Goal: Information Seeking & Learning: Learn about a topic

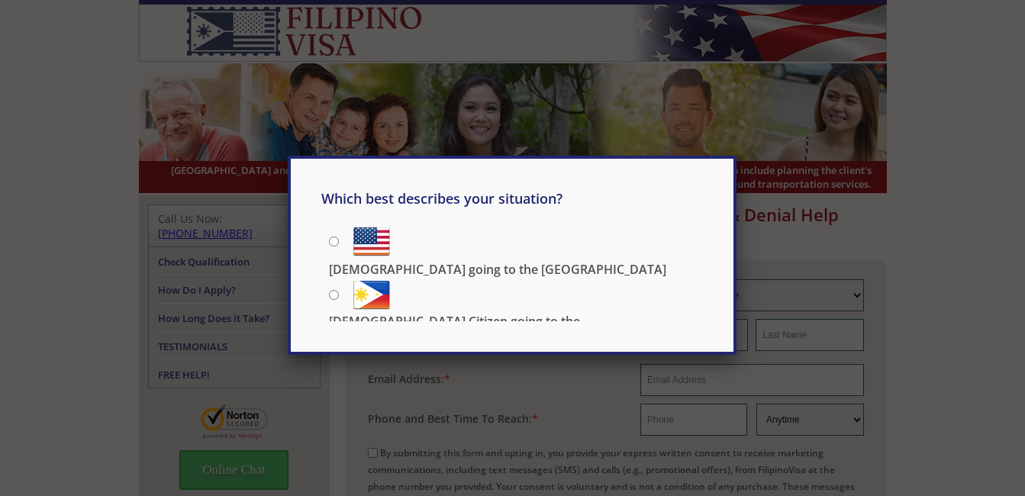
click at [992, 197] on div "Which best describes your situation? [DEMOGRAPHIC_DATA] going to the [GEOGRAPHI…" at bounding box center [512, 248] width 1025 height 496
click at [334, 292] on input "[DEMOGRAPHIC_DATA] Citizen going to the [DEMOGRAPHIC_DATA]" at bounding box center [334, 295] width 10 height 10
radio input "true"
